Goal: Check status: Check status

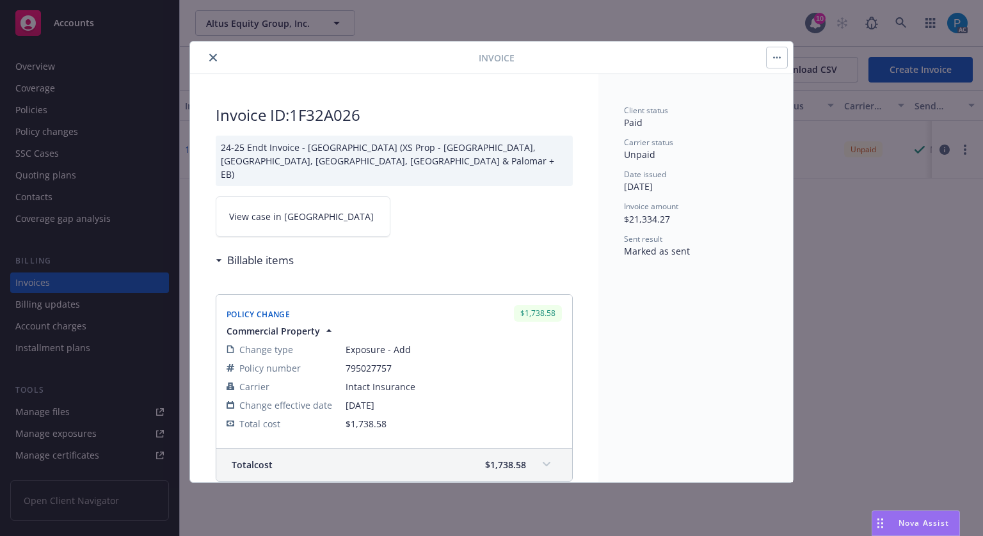
scroll to position [64, 0]
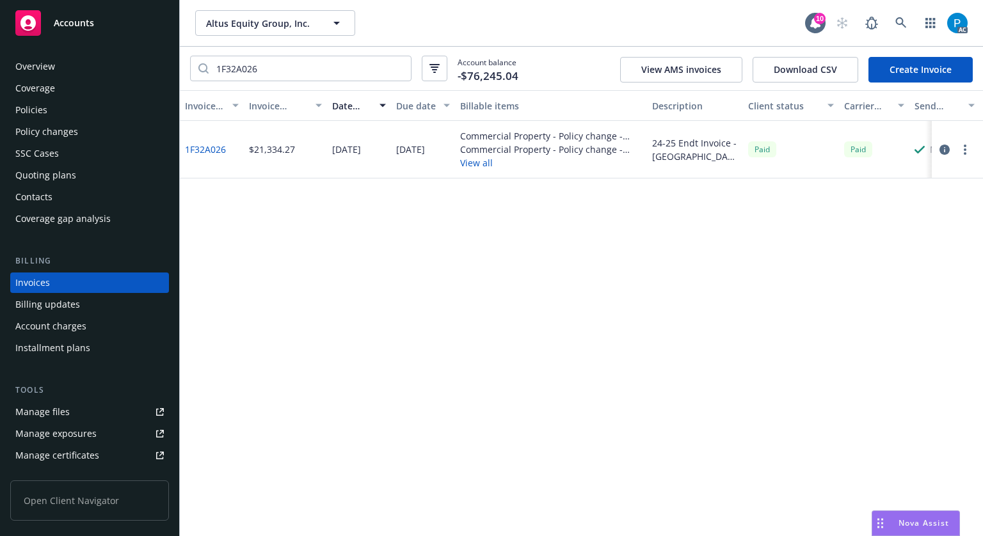
click at [90, 28] on span "Accounts" at bounding box center [74, 23] width 40 height 10
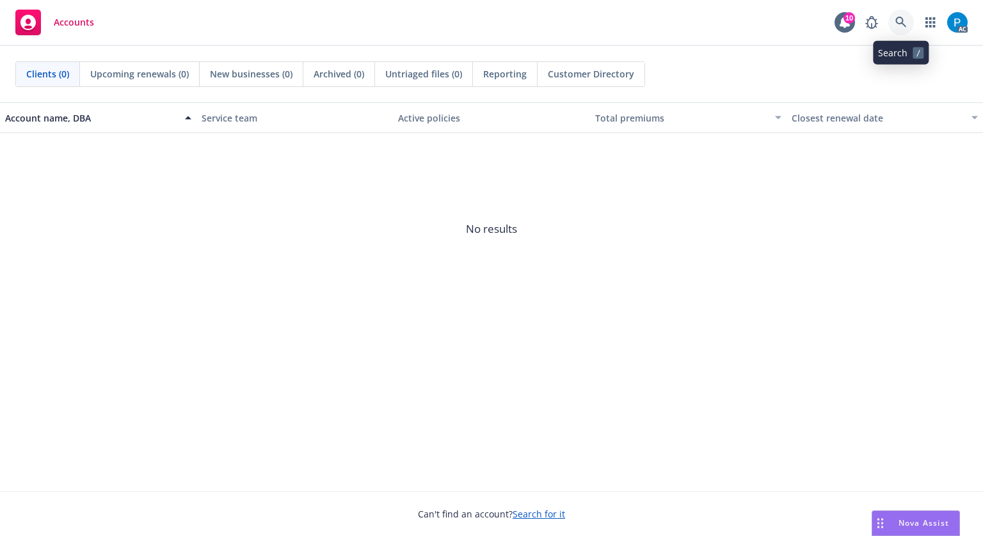
click at [895, 24] on icon at bounding box center [901, 23] width 12 height 12
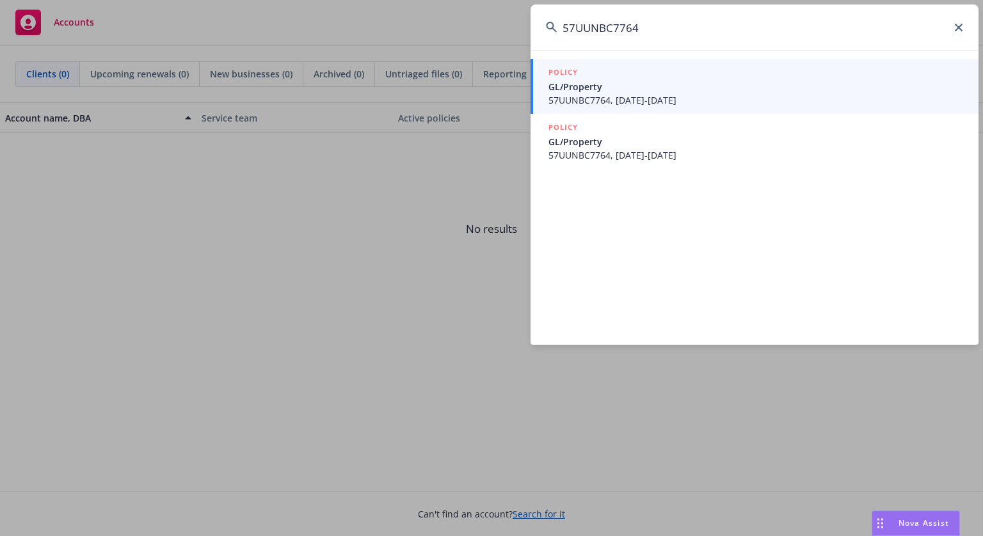
type input "57UUNBC7764"
click at [640, 91] on span "GL/Property" at bounding box center [755, 86] width 415 height 13
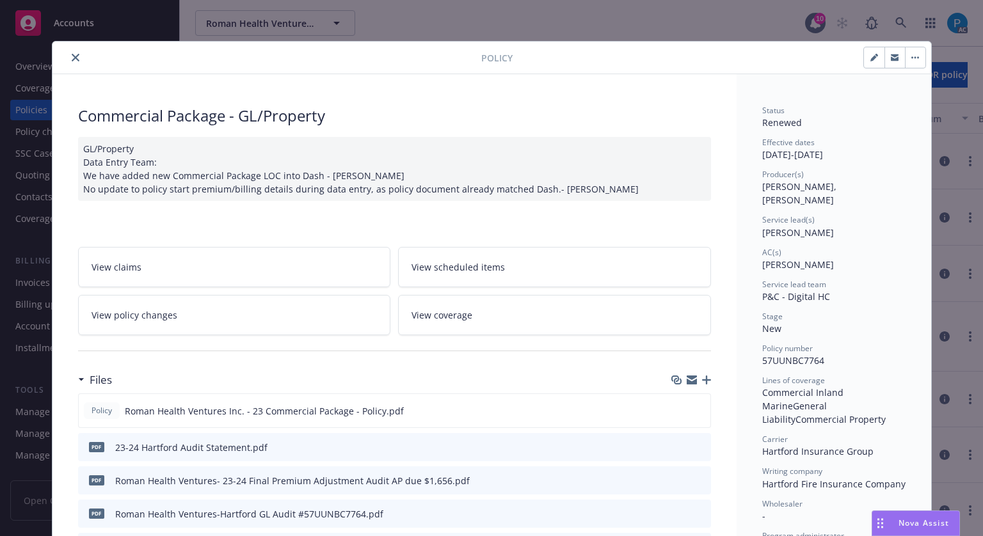
click at [73, 55] on icon "close" at bounding box center [76, 58] width 8 height 8
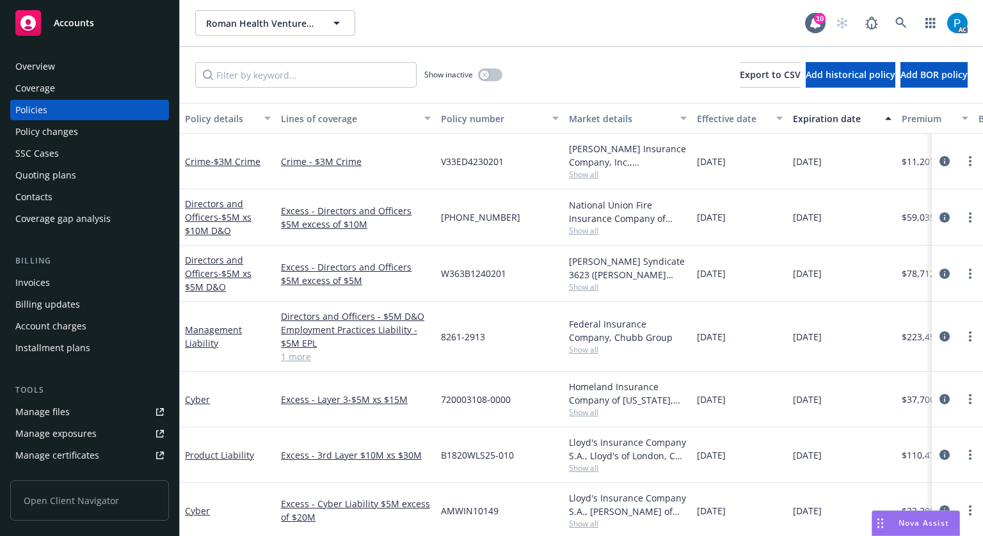
click at [49, 281] on div "Invoices" at bounding box center [89, 283] width 148 height 20
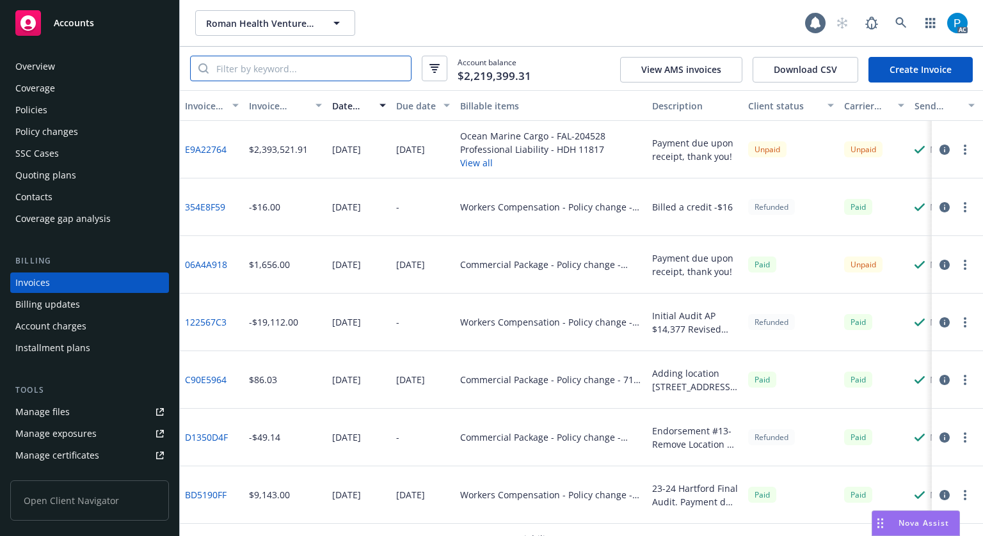
click at [306, 71] on input "search" at bounding box center [310, 68] width 202 height 24
paste input "57UUNBC7764"
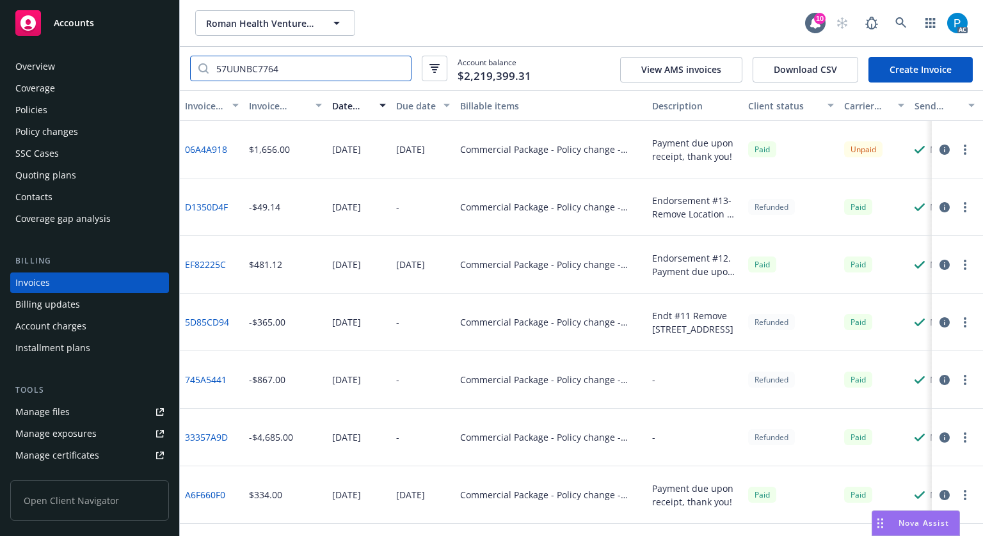
type input "57UUNBC7764"
click at [942, 150] on icon "button" at bounding box center [944, 150] width 10 height 10
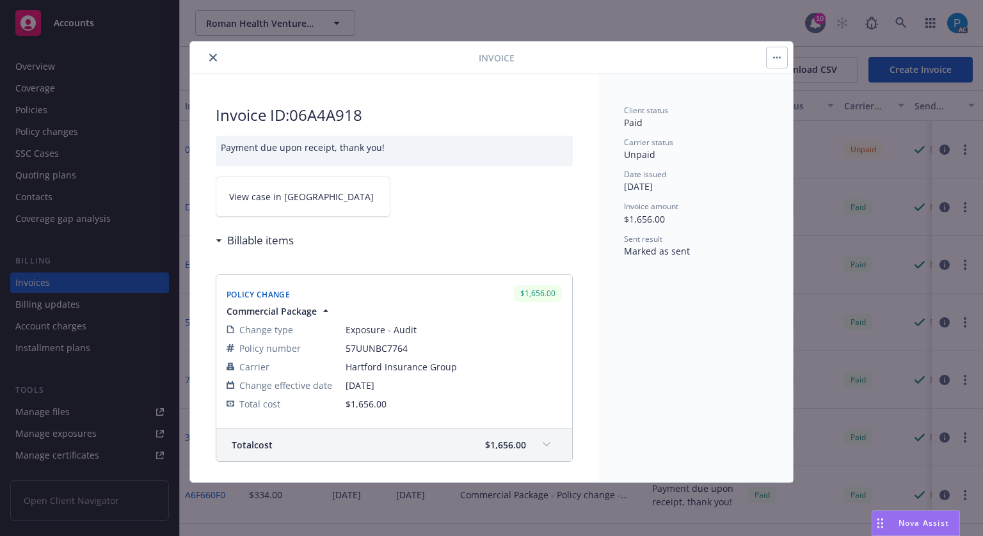
click at [284, 194] on span "View case in [GEOGRAPHIC_DATA]" at bounding box center [301, 196] width 145 height 13
